Goal: Information Seeking & Learning: Learn about a topic

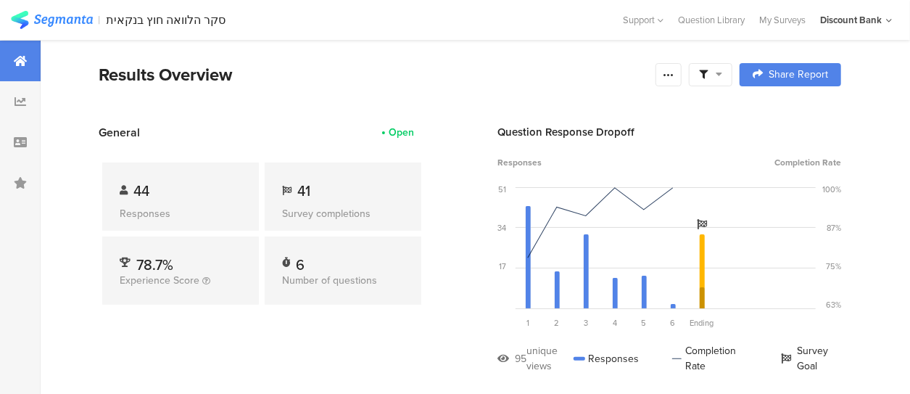
click at [20, 99] on icon at bounding box center [21, 102] width 12 height 12
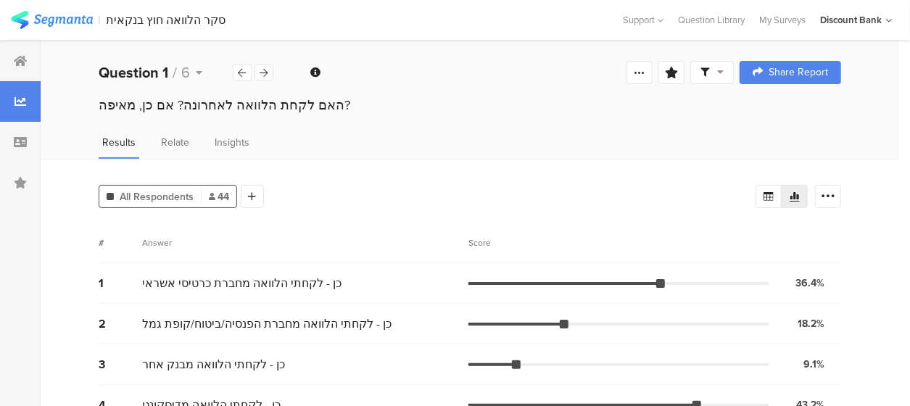
click at [270, 70] on div at bounding box center [264, 72] width 19 height 17
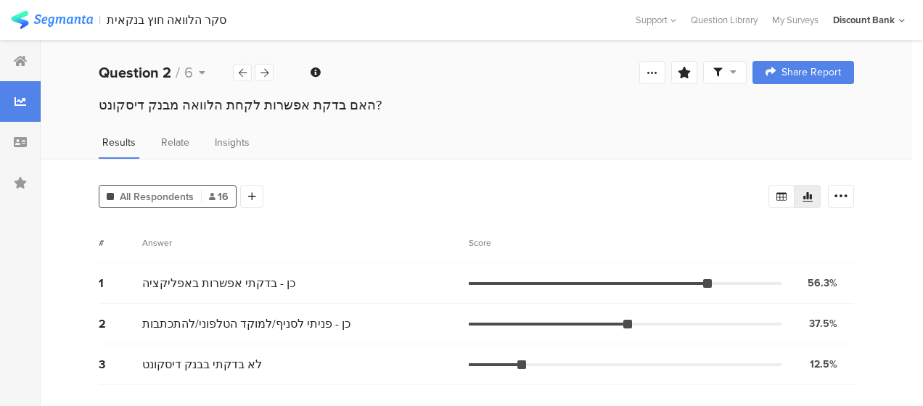
click at [267, 78] on div at bounding box center [264, 72] width 19 height 17
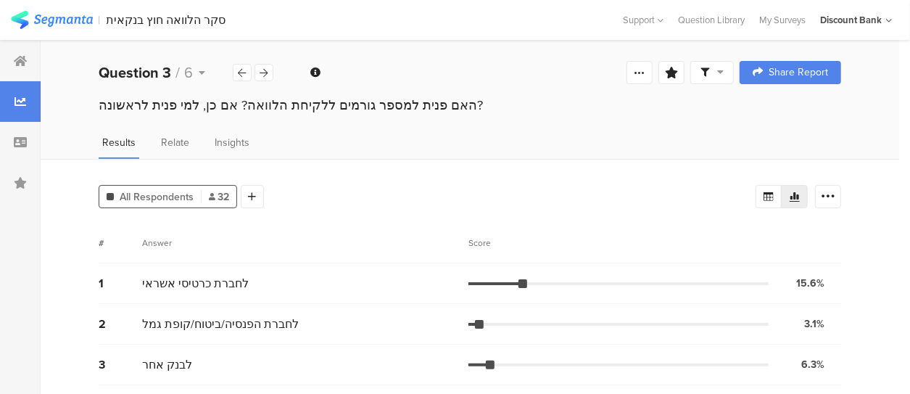
click at [263, 73] on icon at bounding box center [264, 72] width 8 height 9
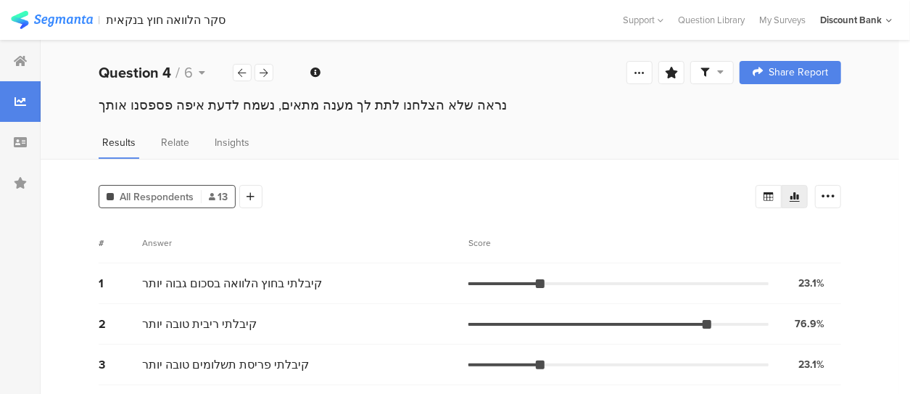
click at [264, 77] on icon at bounding box center [264, 72] width 8 height 9
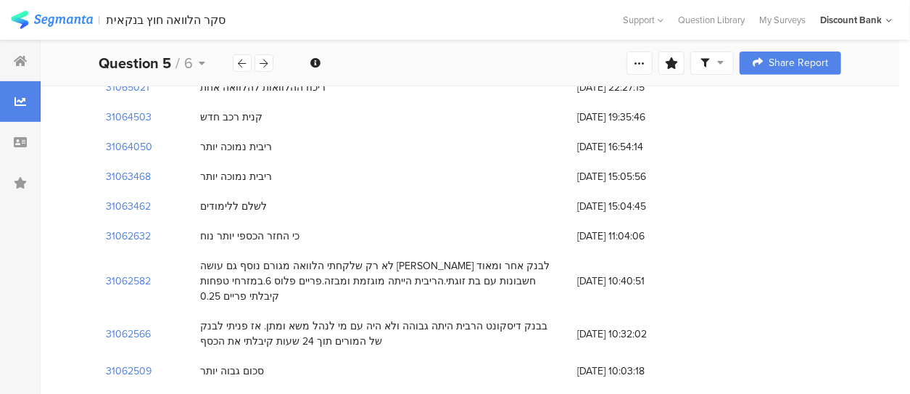
scroll to position [124, 0]
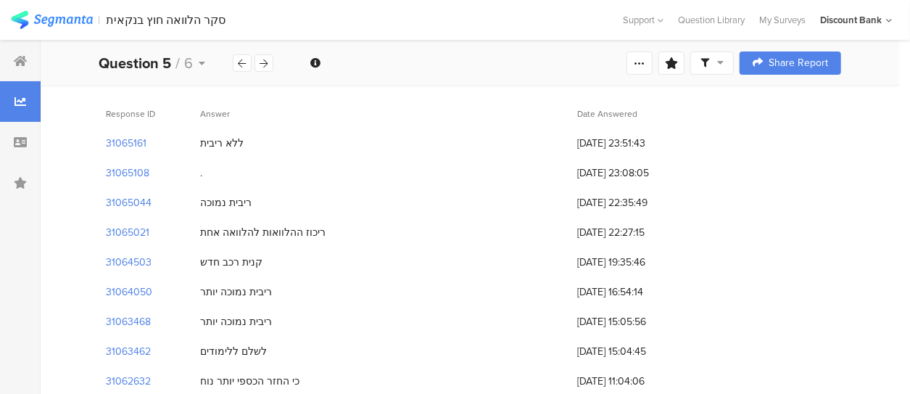
click at [263, 62] on icon at bounding box center [264, 63] width 8 height 9
